Goal: Information Seeking & Learning: Learn about a topic

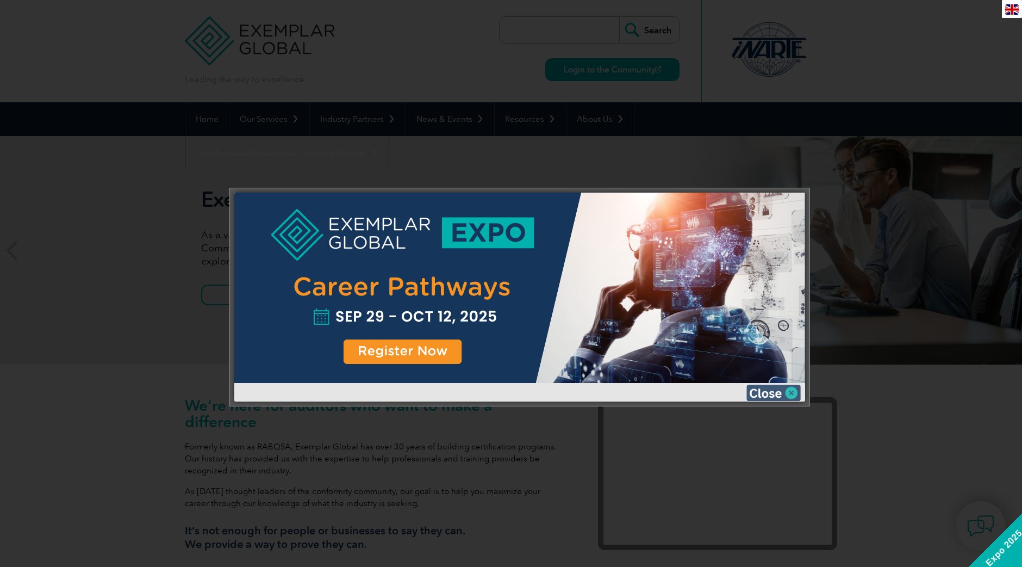
click at [773, 391] on img at bounding box center [773, 392] width 54 height 16
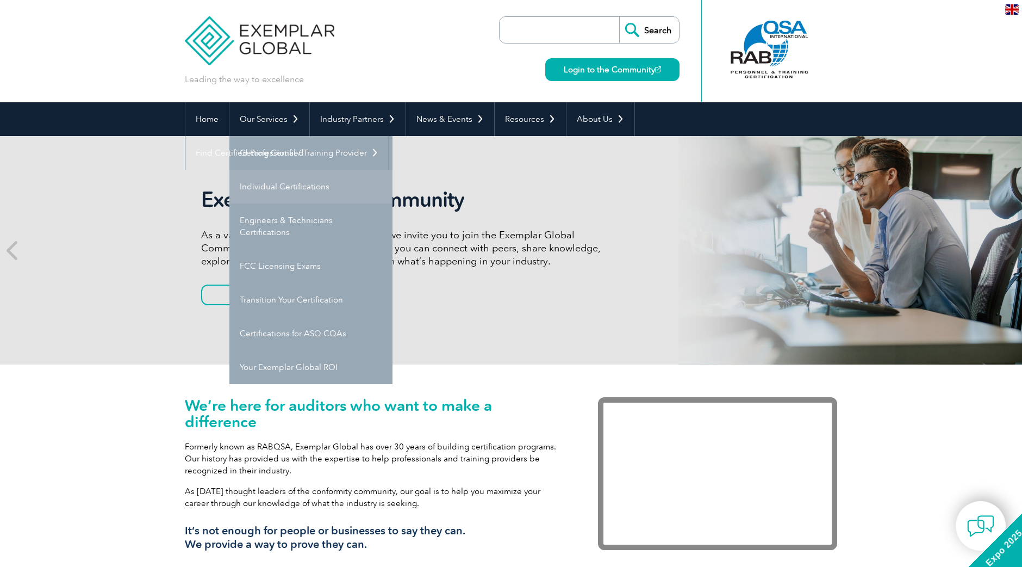
click at [288, 189] on link "Individual Certifications" at bounding box center [310, 187] width 163 height 34
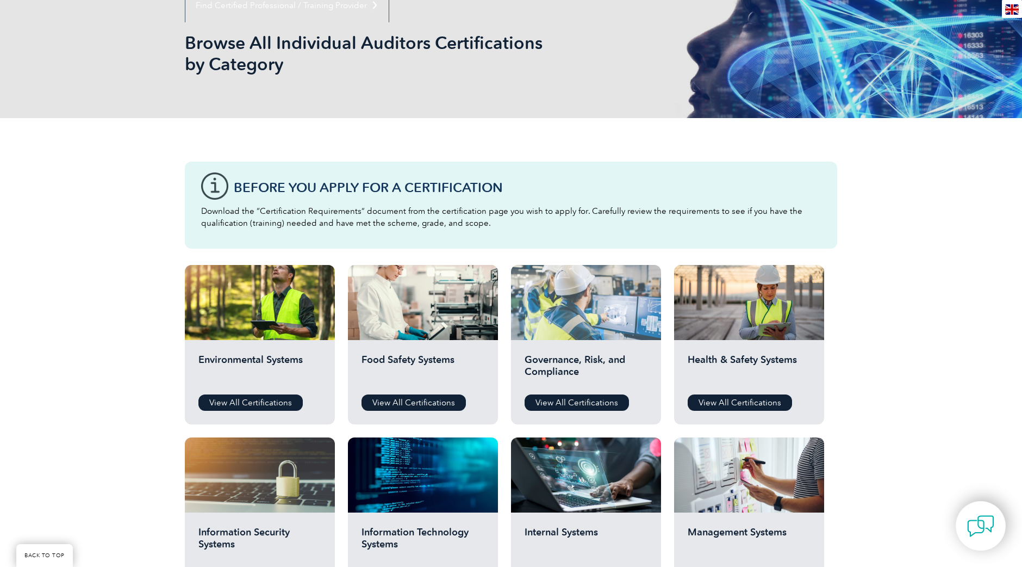
scroll to position [163, 0]
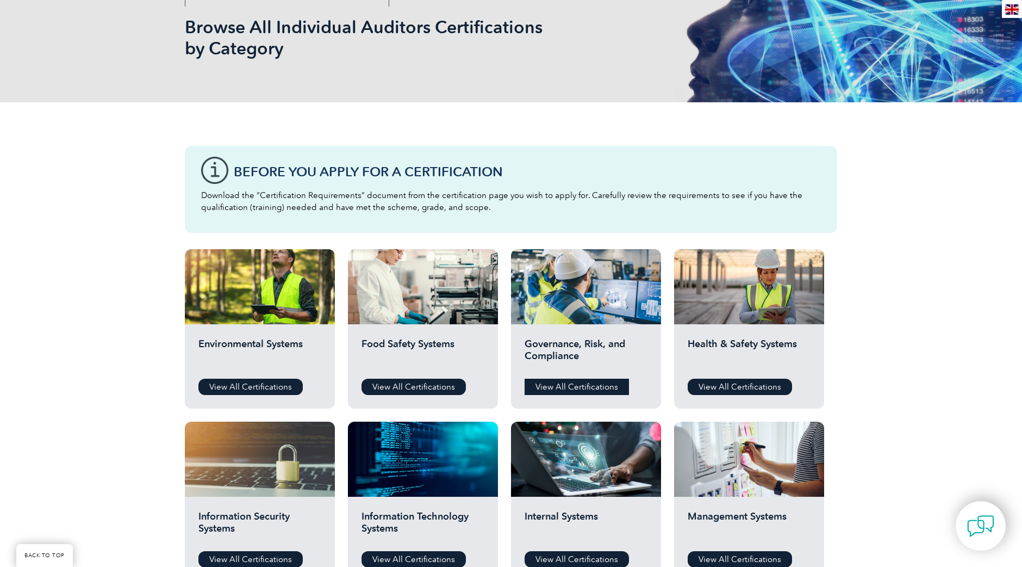
click at [584, 388] on link "View All Certifications" at bounding box center [577, 386] width 104 height 16
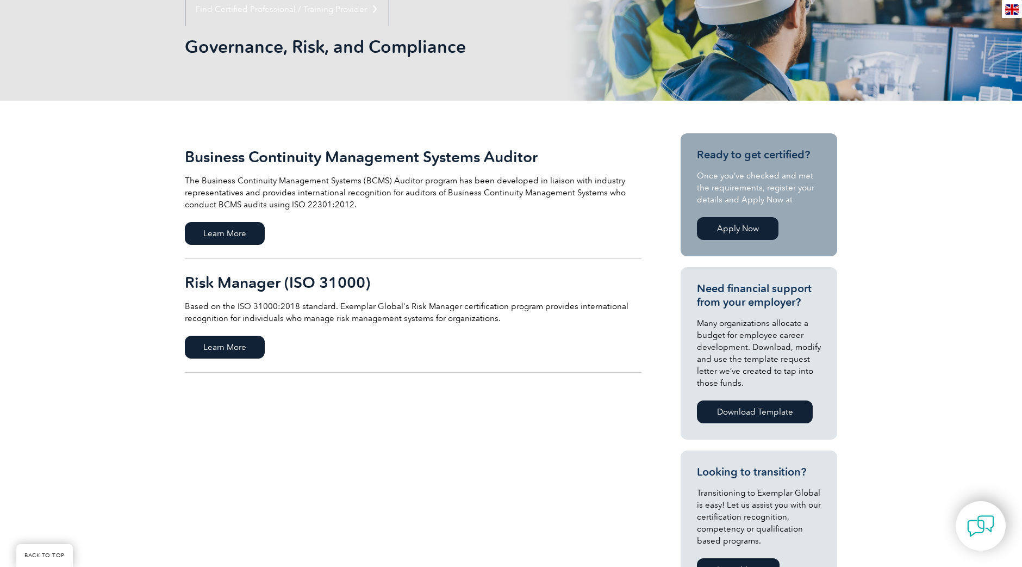
scroll to position [163, 0]
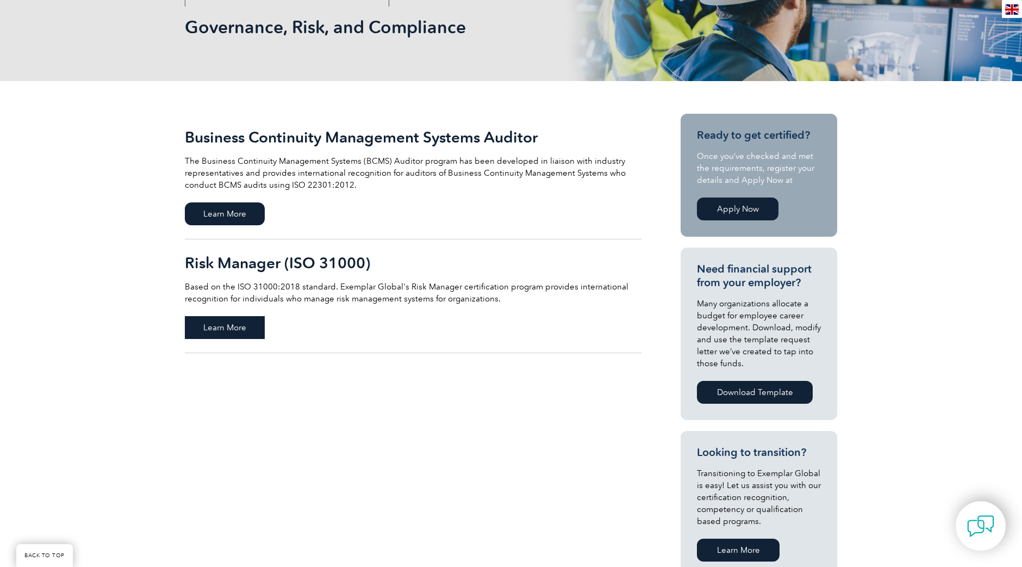
click at [230, 326] on span "Learn More" at bounding box center [225, 327] width 80 height 23
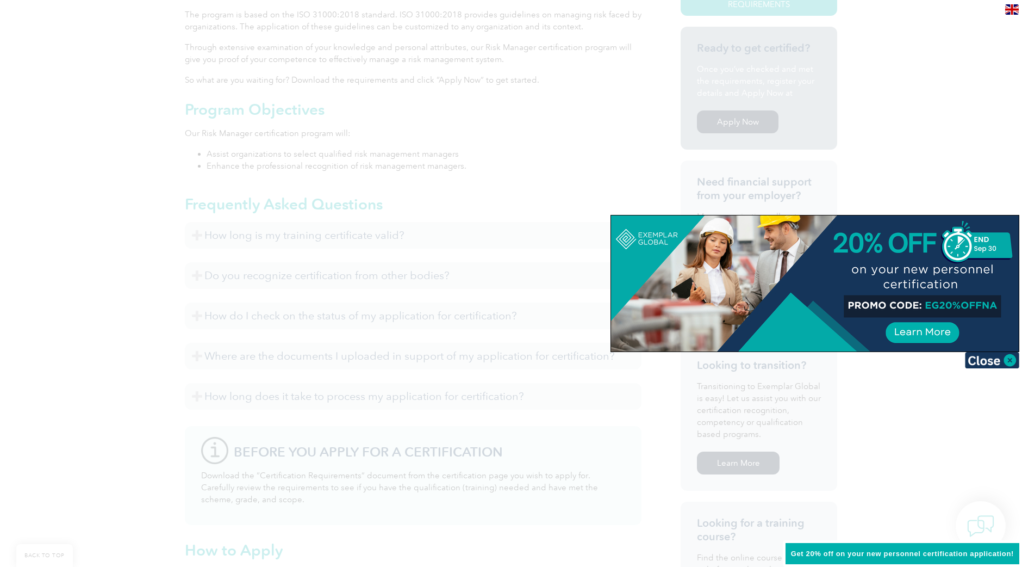
scroll to position [320, 0]
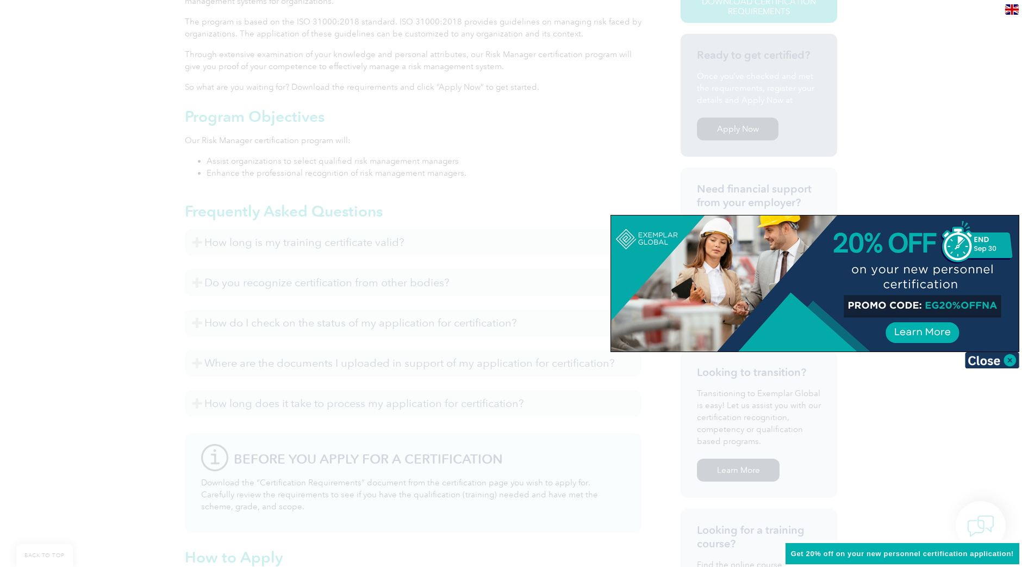
click at [985, 361] on img at bounding box center [992, 360] width 54 height 16
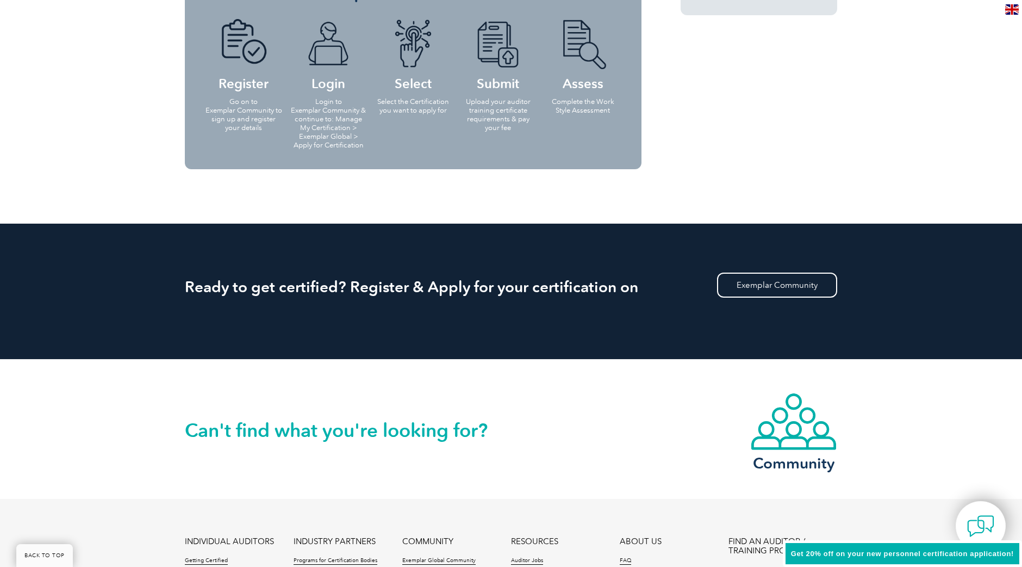
scroll to position [810, 0]
